Goal: Task Accomplishment & Management: Manage account settings

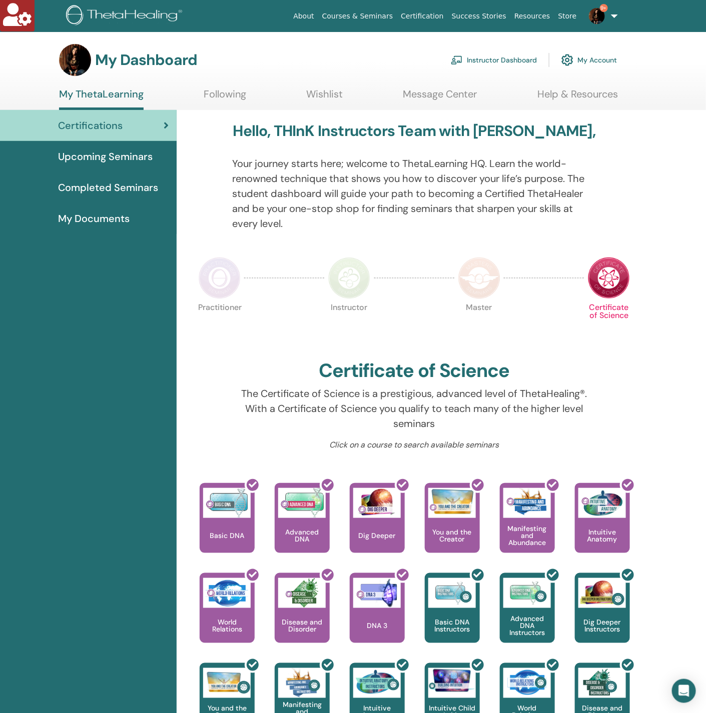
click at [493, 59] on link "Instructor Dashboard" at bounding box center [494, 60] width 86 height 22
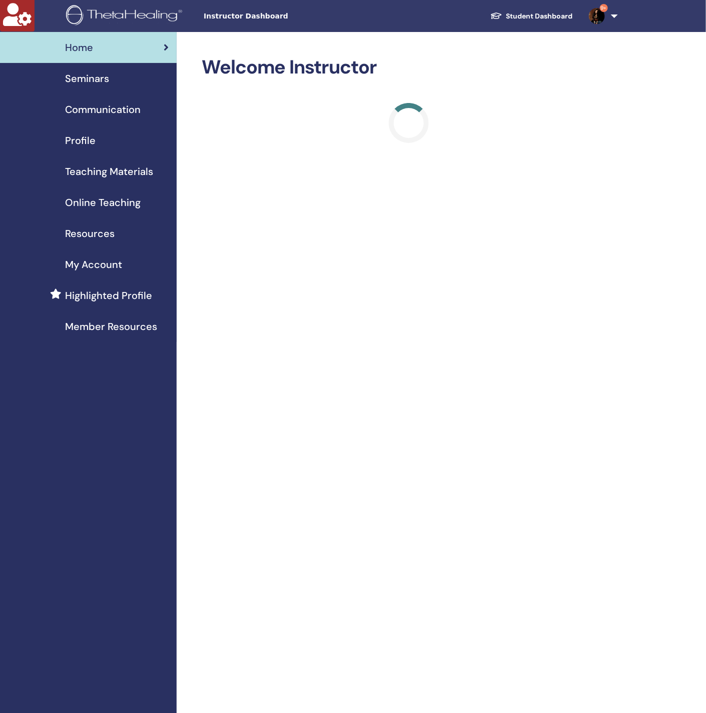
click at [94, 88] on link "Seminars" at bounding box center [88, 78] width 177 height 31
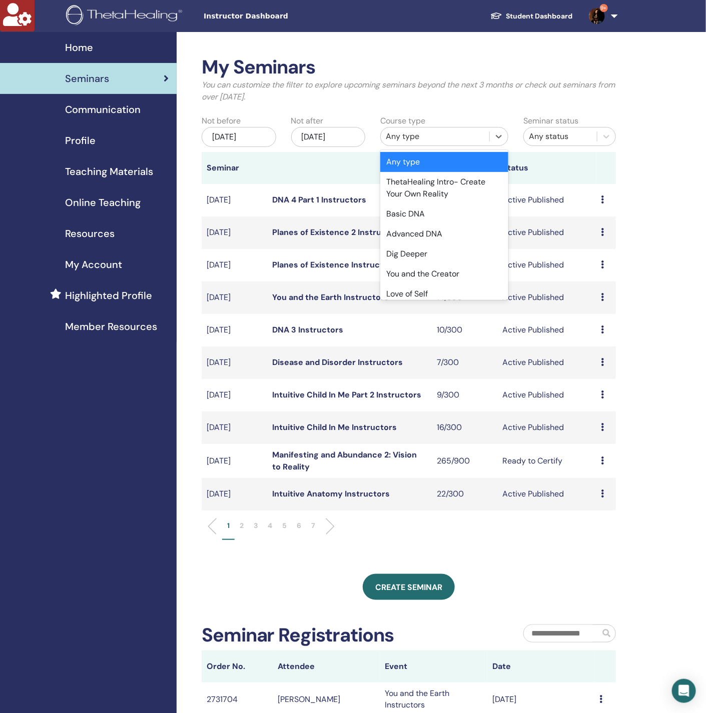
click at [446, 143] on div "Any type" at bounding box center [435, 137] width 109 height 16
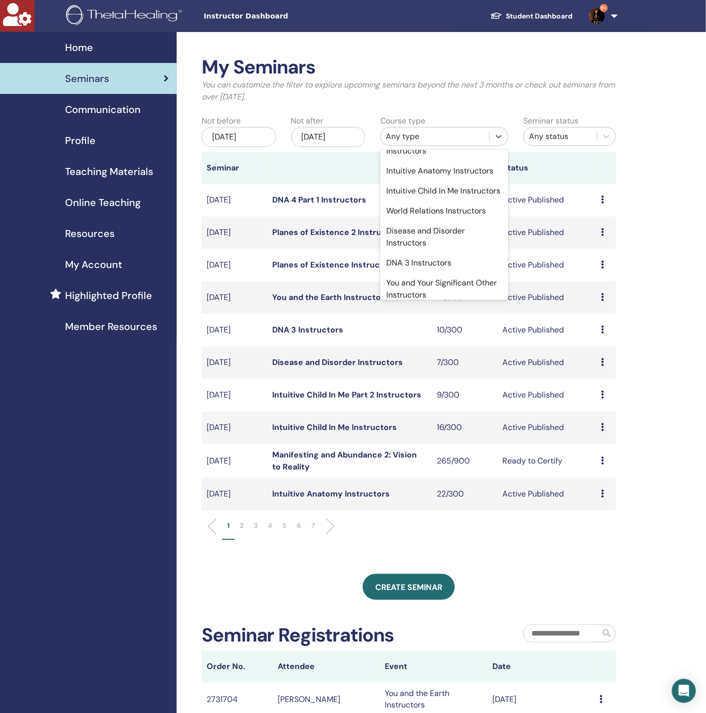
scroll to position [675, 0]
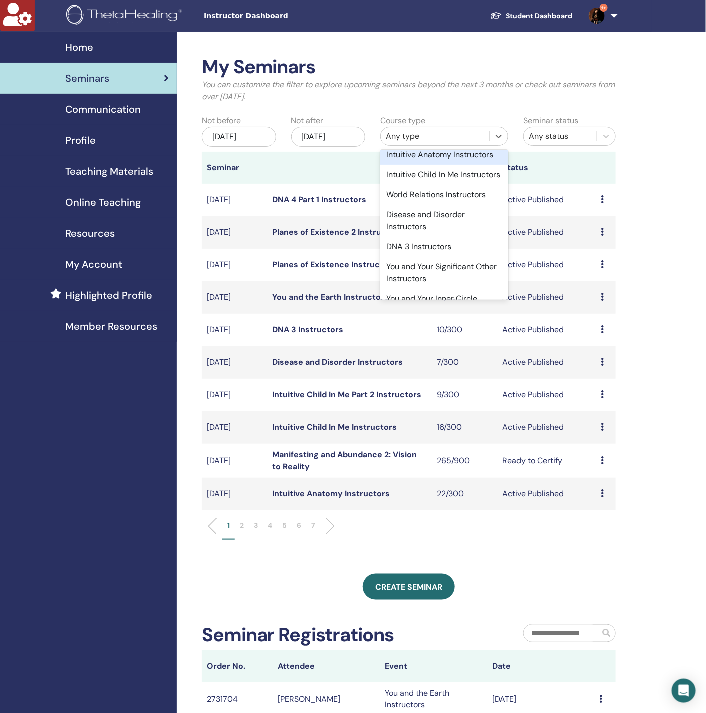
click at [424, 165] on div "Intuitive Anatomy Instructors" at bounding box center [444, 155] width 128 height 20
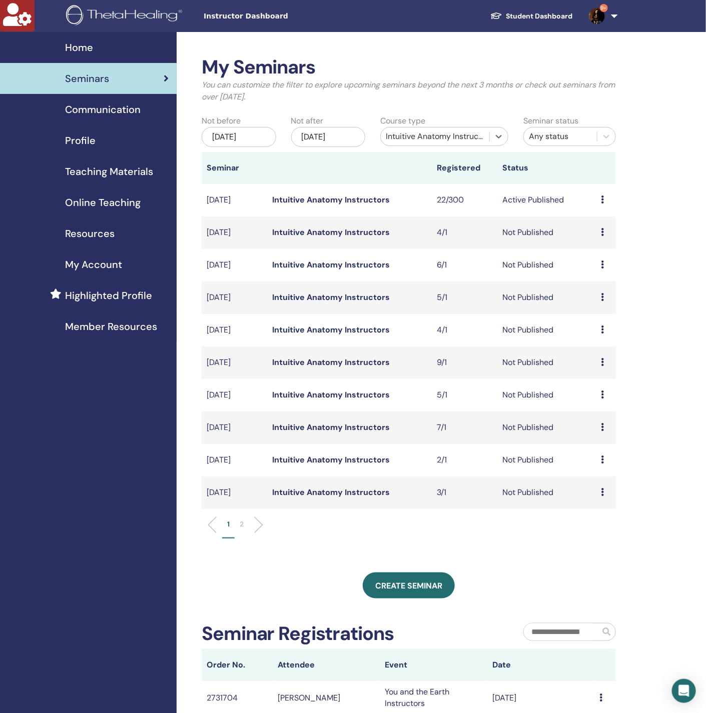
click at [240, 524] on p "2" at bounding box center [242, 524] width 4 height 11
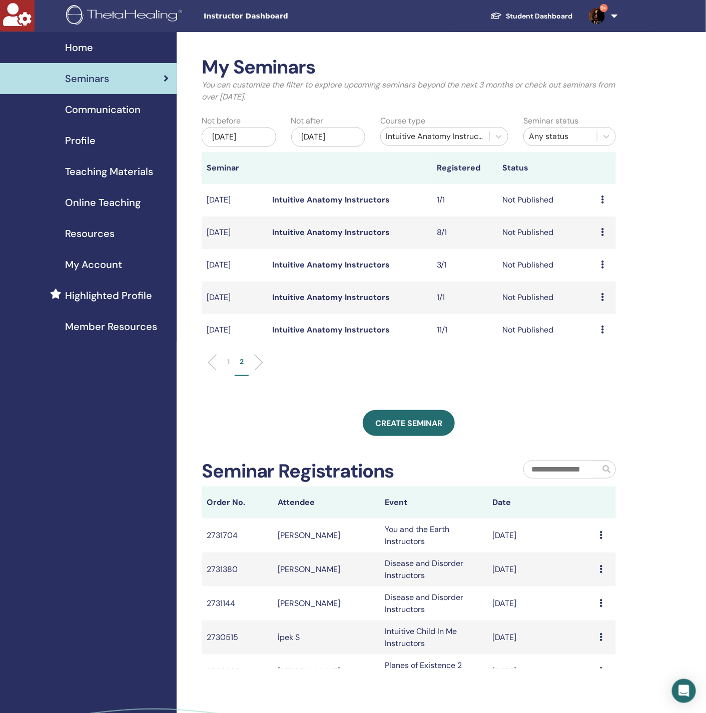
click at [339, 228] on link "Intuitive Anatomy Instructors" at bounding box center [331, 232] width 118 height 11
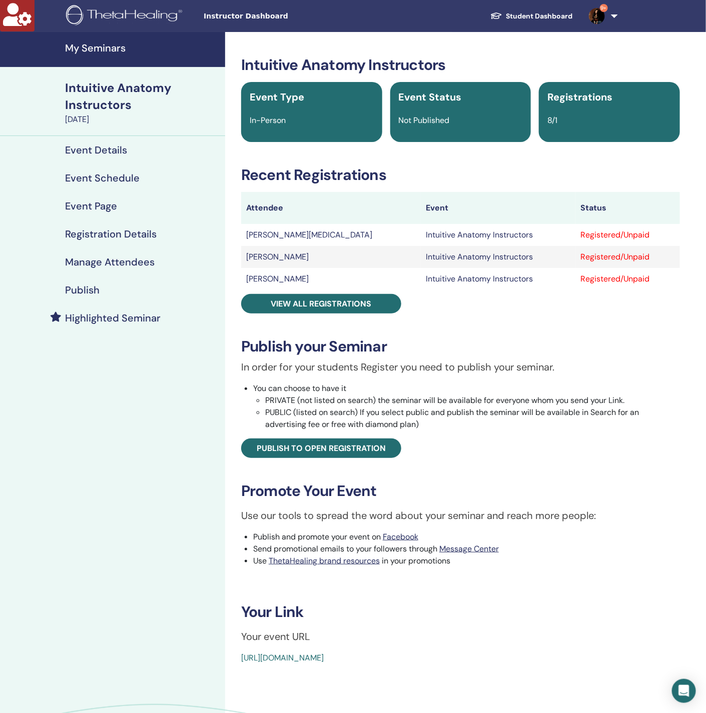
click at [126, 257] on h4 "Manage Attendees" at bounding box center [110, 262] width 90 height 12
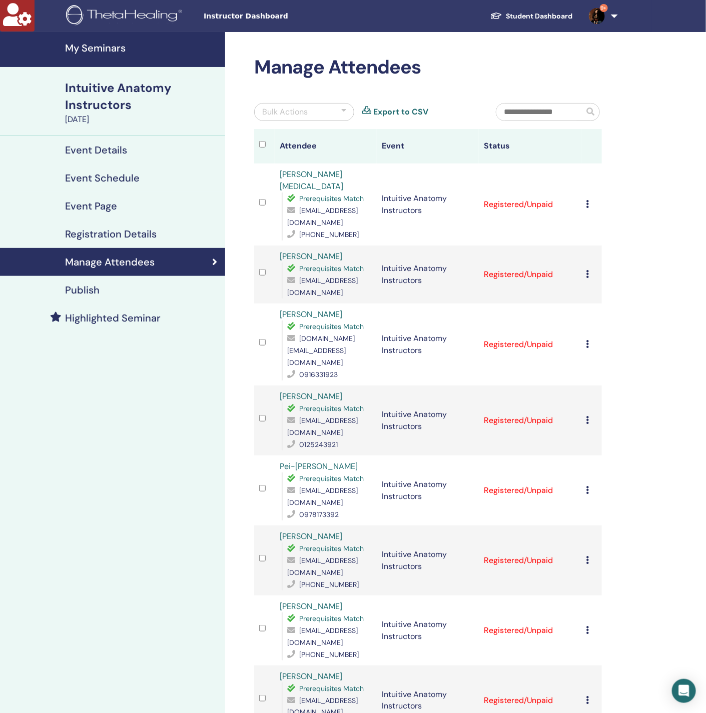
click at [589, 200] on icon at bounding box center [587, 204] width 3 height 8
click at [615, 307] on link "Download Certificate" at bounding box center [605, 304] width 78 height 11
